Goal: Transaction & Acquisition: Purchase product/service

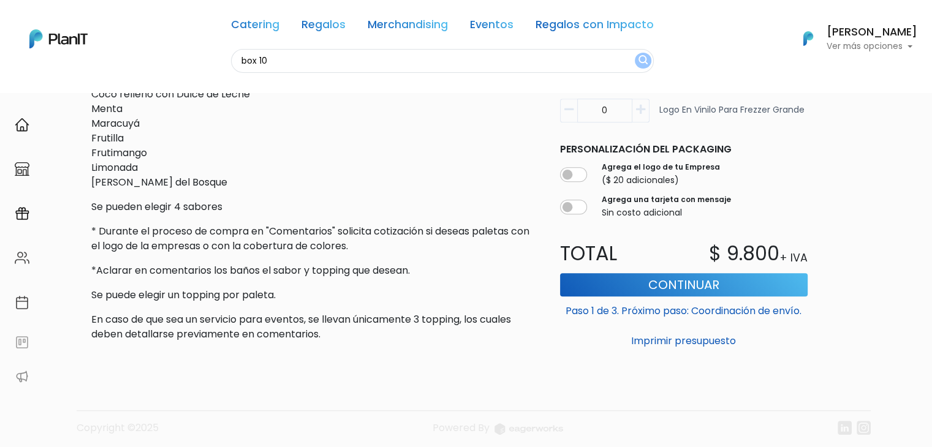
type input "box 10"
click at [634, 53] on button "submit" at bounding box center [642, 61] width 17 height 16
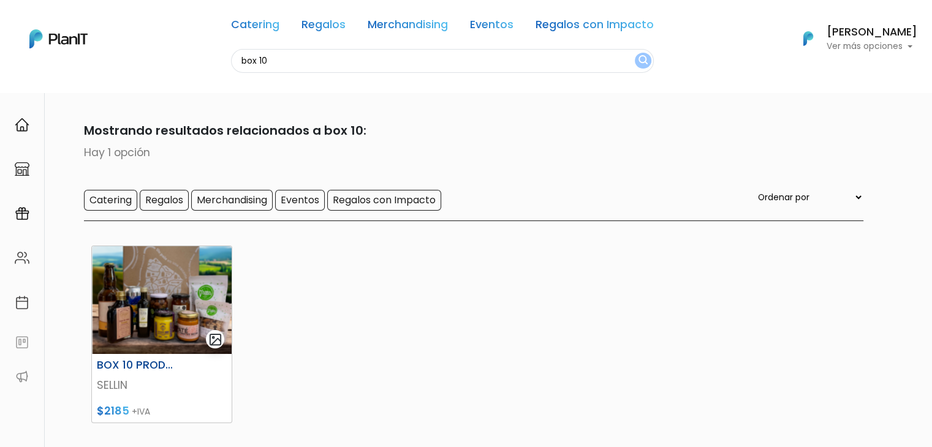
click at [171, 303] on img at bounding box center [162, 300] width 140 height 108
